Goal: Find specific page/section: Find specific page/section

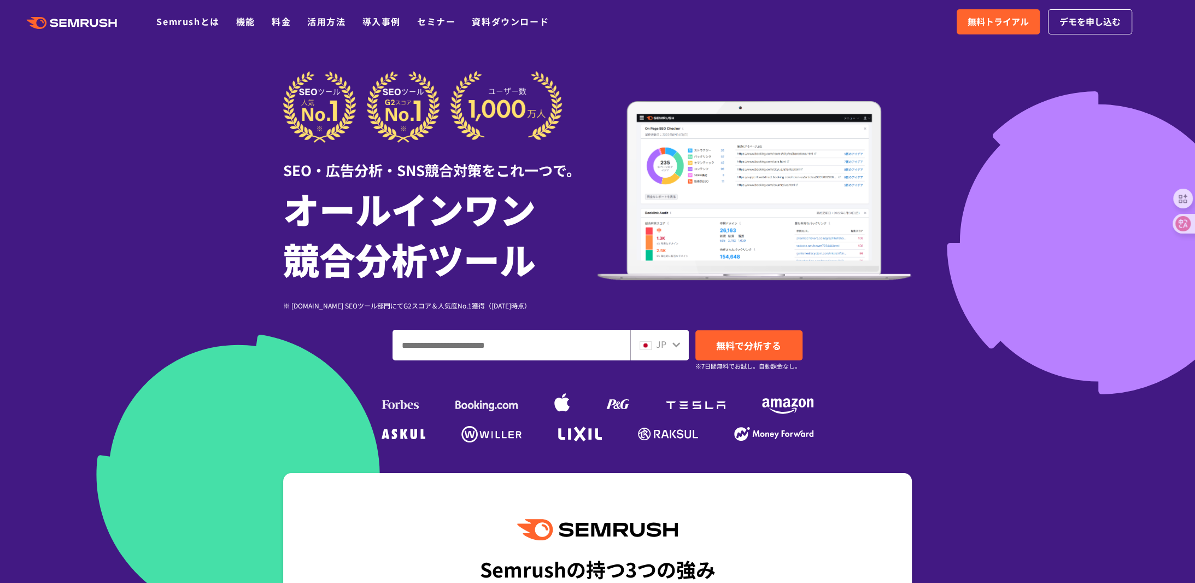
click at [540, 344] on input "ドメイン、キーワードまたはURLを入力してください" at bounding box center [511, 345] width 237 height 30
click at [667, 343] on div "JP" at bounding box center [657, 344] width 35 height 14
click at [679, 350] on div at bounding box center [676, 343] width 9 height 14
click at [674, 348] on icon at bounding box center [676, 344] width 9 height 9
click at [673, 344] on icon at bounding box center [677, 344] width 8 height 5
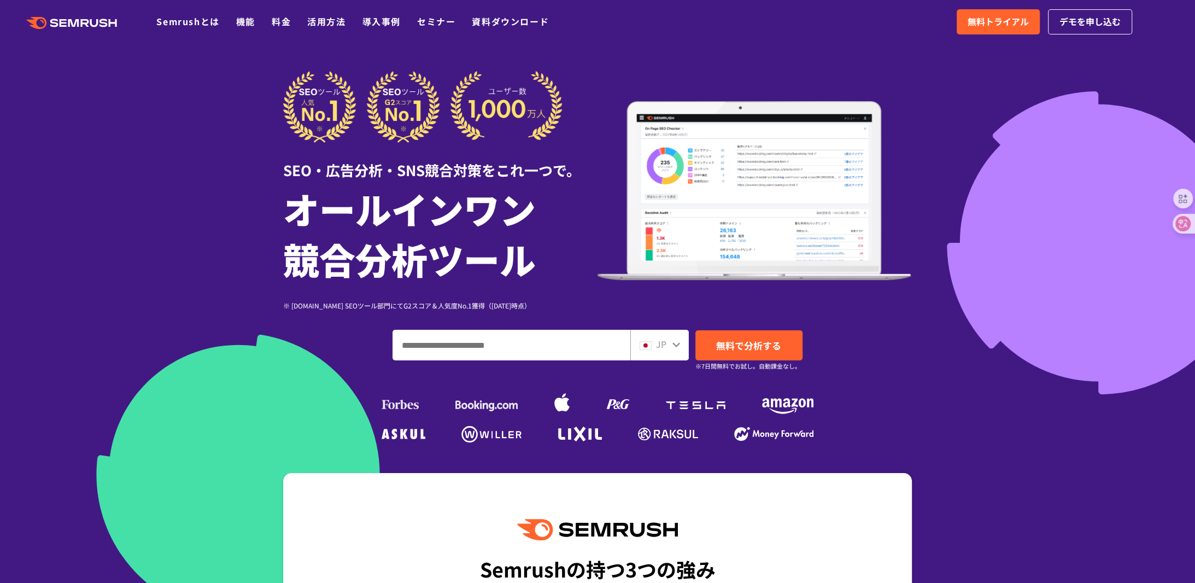
click at [538, 343] on input "ドメイン、キーワードまたはURLを入力してください" at bounding box center [511, 345] width 237 height 30
click at [668, 344] on div "JP" at bounding box center [657, 344] width 35 height 14
click at [643, 342] on img at bounding box center [646, 345] width 12 height 9
click at [580, 348] on input "ドメイン、キーワードまたはURLを入力してください" at bounding box center [511, 345] width 237 height 30
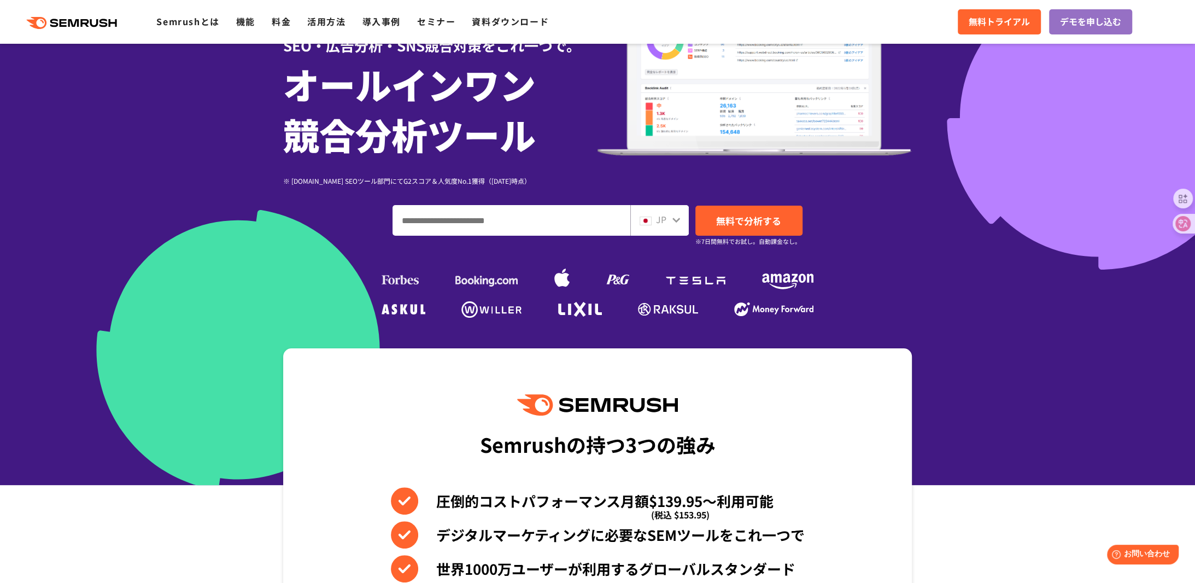
scroll to position [437, 0]
